Goal: Task Accomplishment & Management: Manage account settings

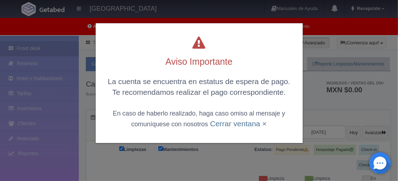
click at [302, 51] on div "Aviso Importante La cuenta se encuentra en estatus de espera de pago. Te recome…" at bounding box center [199, 77] width 215 height 154
click at [243, 122] on link "Cerrar ventana ×" at bounding box center [238, 124] width 57 height 8
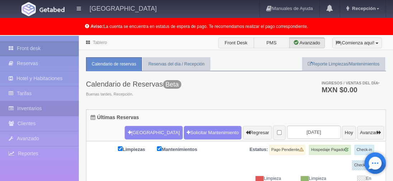
click at [47, 107] on link "Inventarios" at bounding box center [39, 108] width 79 height 15
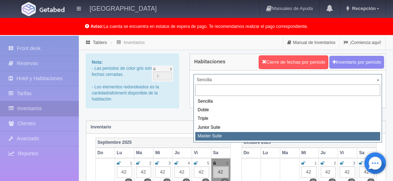
select select "2114"
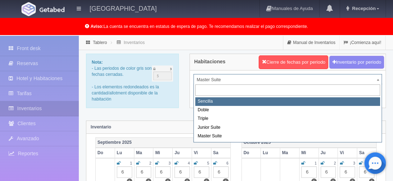
select select "2110"
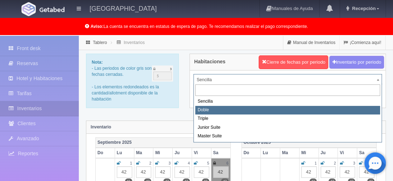
select select "2111"
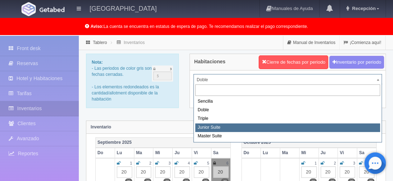
select select "2113"
